Goal: Check status: Check status

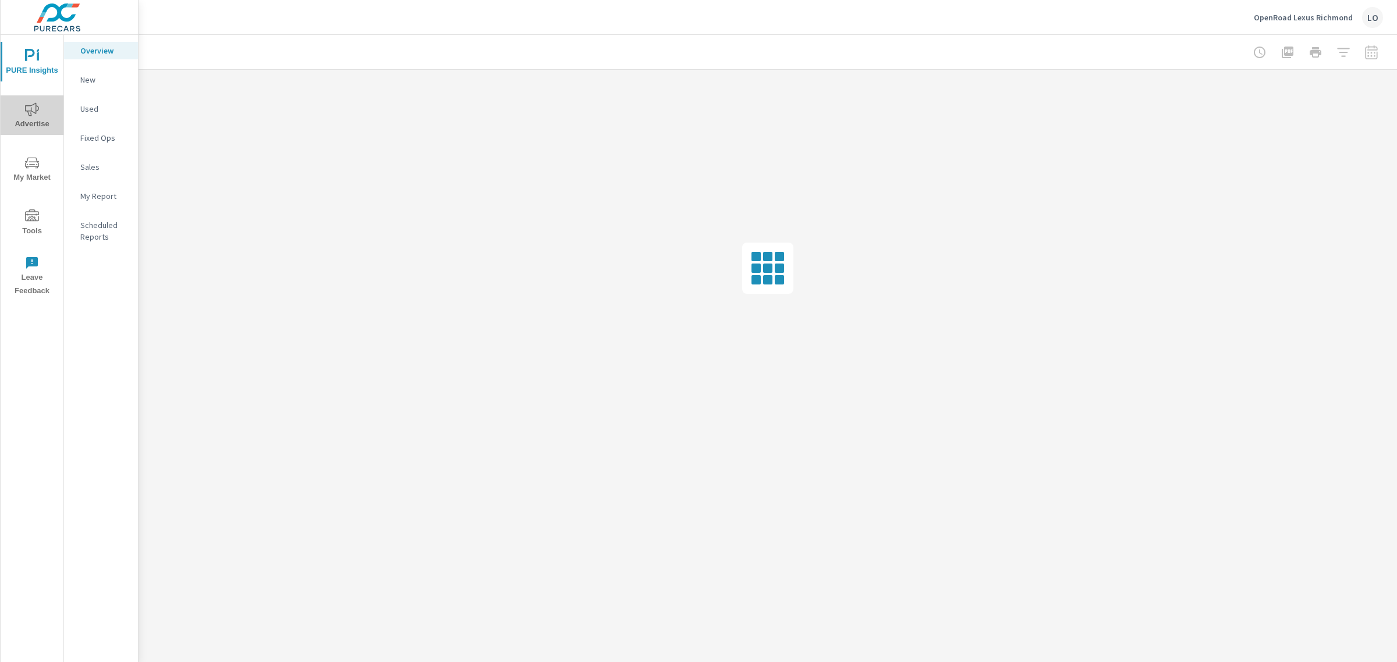
click at [38, 114] on icon "nav menu" at bounding box center [32, 109] width 14 height 14
click at [105, 76] on p "Search" at bounding box center [104, 80] width 48 height 12
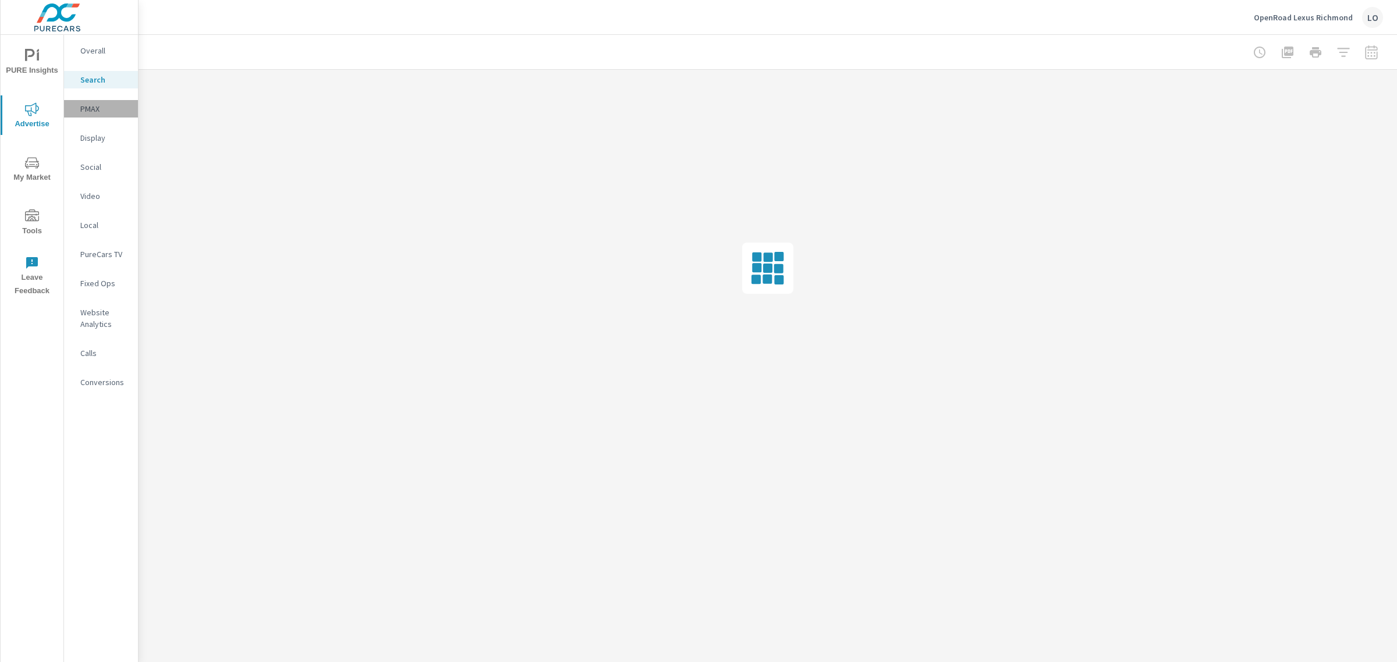
click at [112, 115] on div "PMAX" at bounding box center [101, 108] width 74 height 17
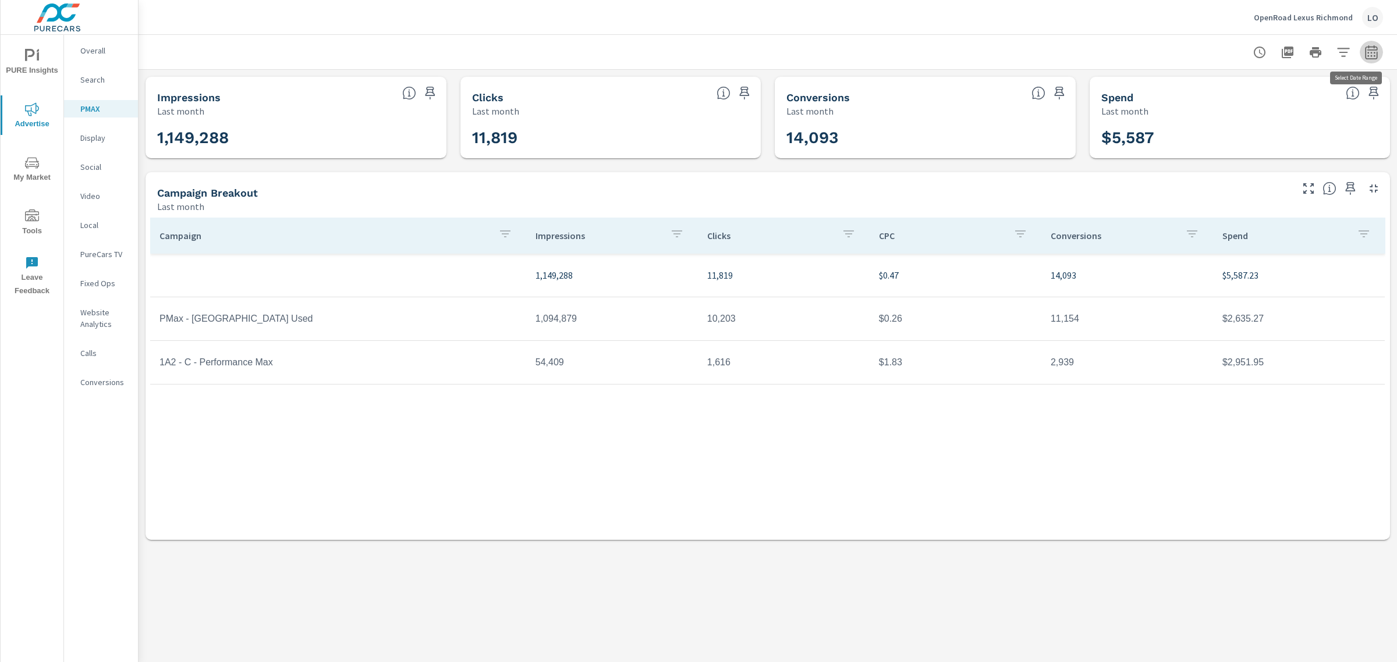
click at [1366, 54] on icon "button" at bounding box center [1371, 52] width 14 height 14
select select "Last month"
click at [1260, 108] on select "Custom [DATE] Last week Last 7 days Last 14 days Last 30 days Last 45 days Last…" at bounding box center [1278, 100] width 116 height 23
click at [1357, 125] on p "+ Add comparison" at bounding box center [1289, 131] width 149 height 14
select select "Previous period"
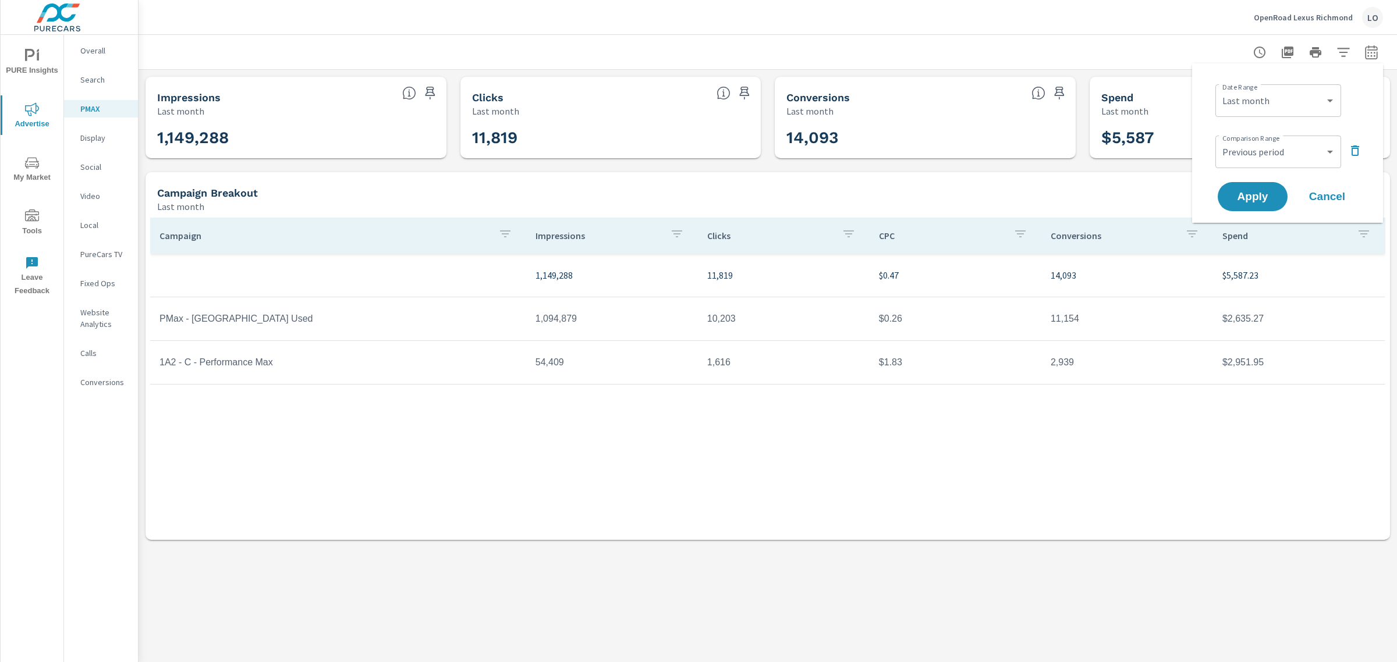
click at [108, 164] on p "Social" at bounding box center [104, 167] width 48 height 12
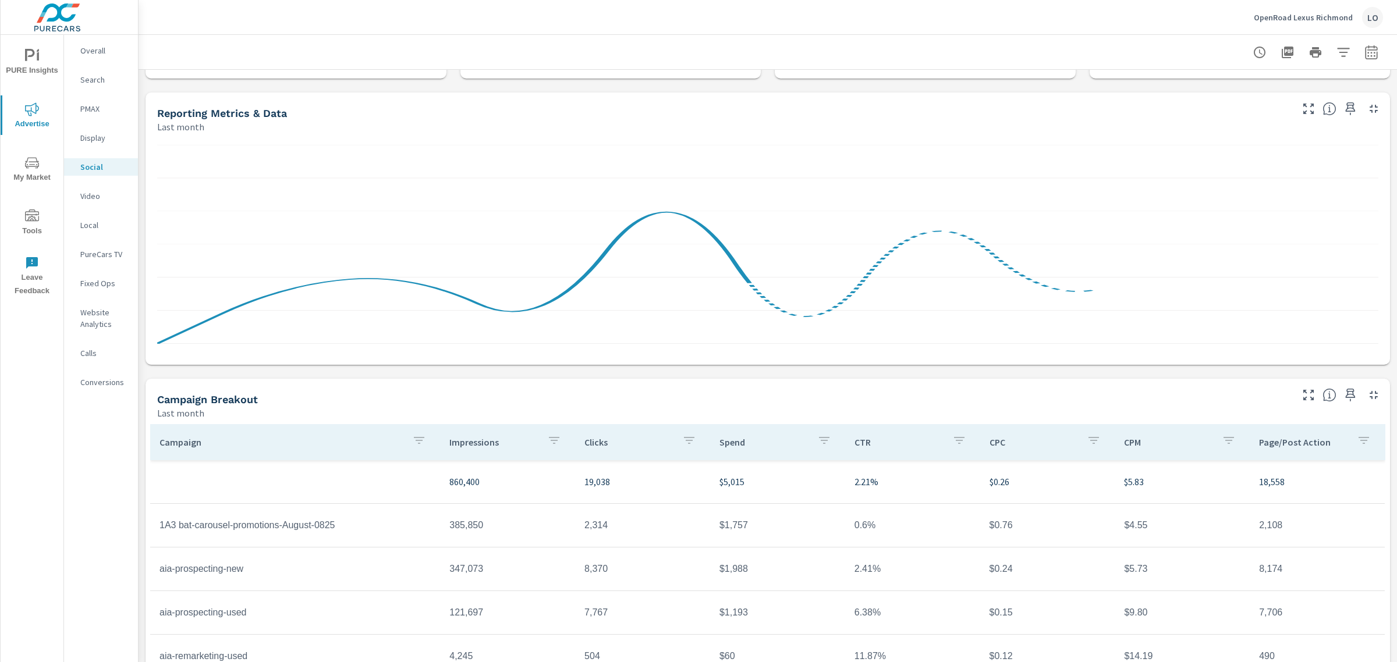
scroll to position [170, 0]
